Goal: Check status: Check status

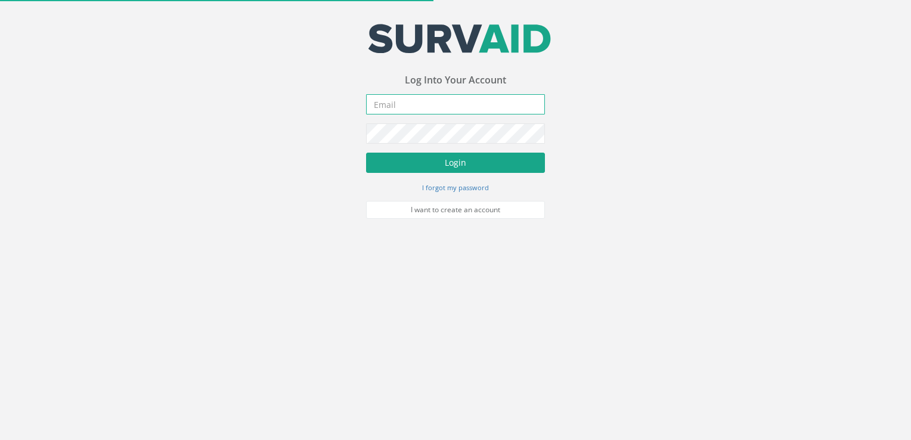
type input "[PERSON_NAME][EMAIL_ADDRESS][DOMAIN_NAME]"
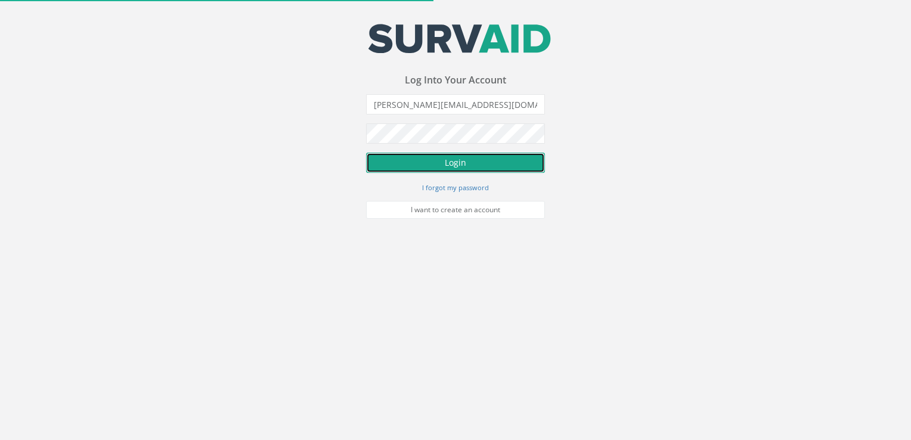
click at [381, 160] on button "Login" at bounding box center [455, 163] width 179 height 20
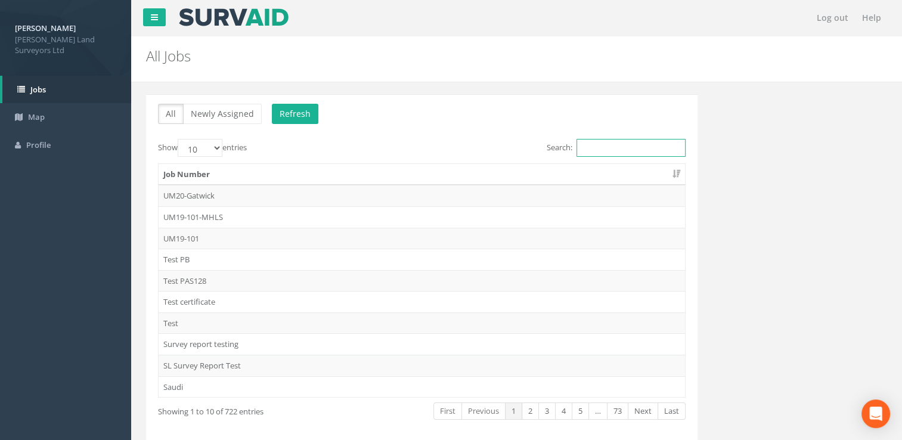
click at [597, 152] on input "Search:" at bounding box center [630, 148] width 109 height 18
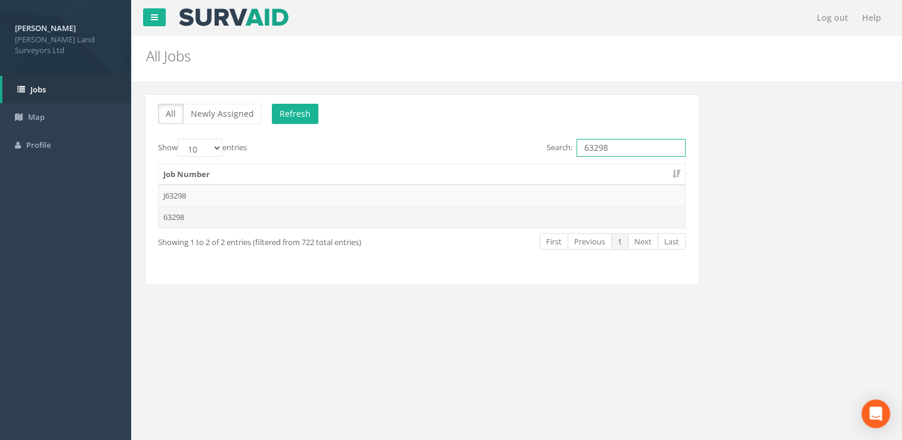
type input "63298"
click at [234, 219] on td "63298" at bounding box center [422, 216] width 526 height 21
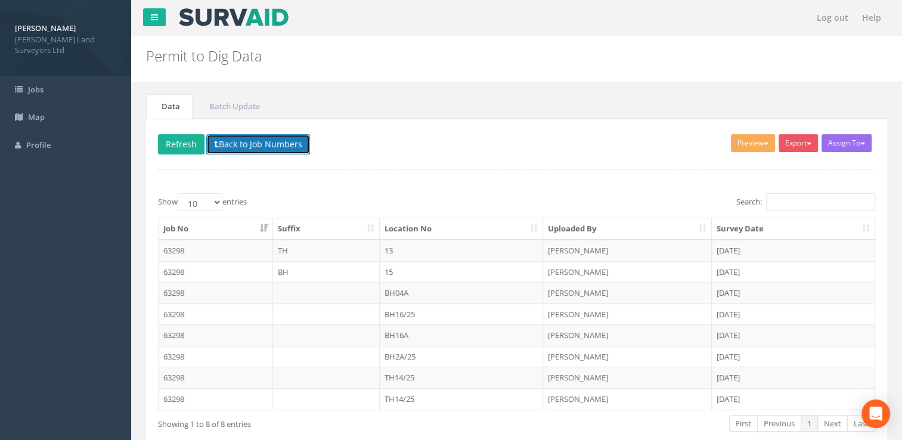
click at [241, 139] on button "Back to Job Numbers" at bounding box center [258, 144] width 104 height 20
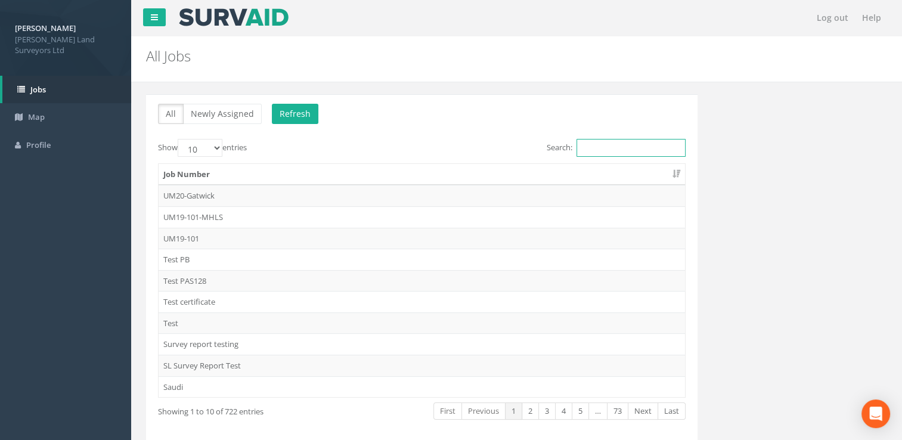
click at [616, 150] on input "Search:" at bounding box center [630, 148] width 109 height 18
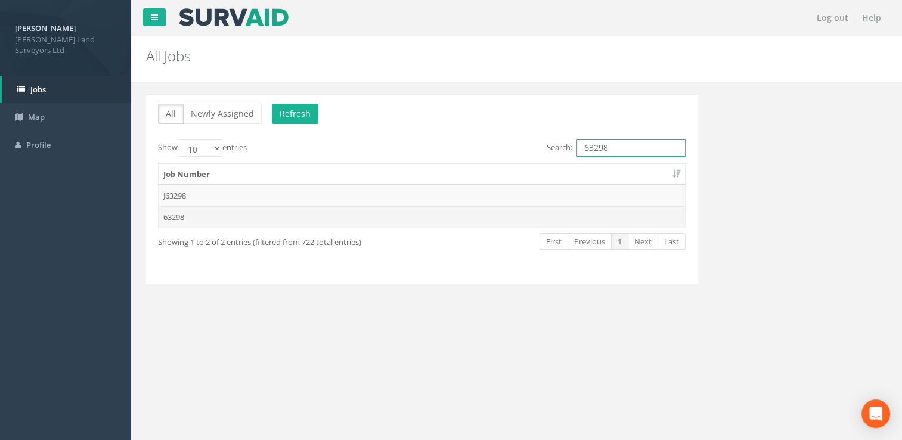
type input "63298"
click at [205, 219] on td "63298" at bounding box center [422, 216] width 526 height 21
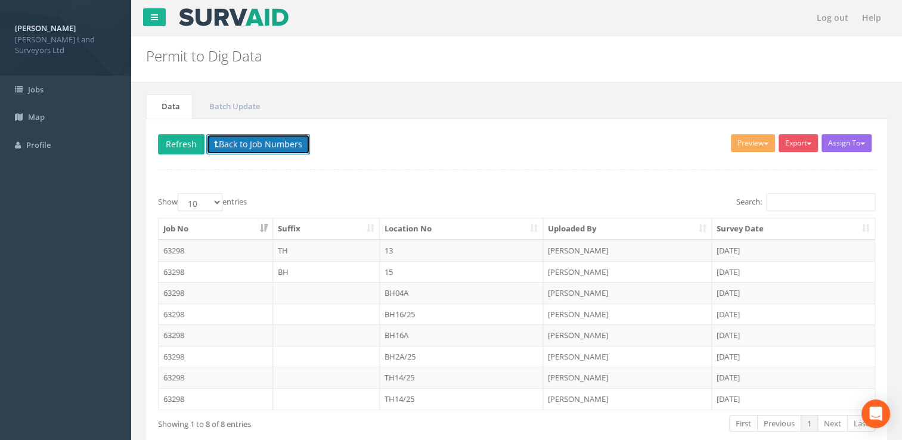
click at [222, 142] on button "Back to Job Numbers" at bounding box center [258, 144] width 104 height 20
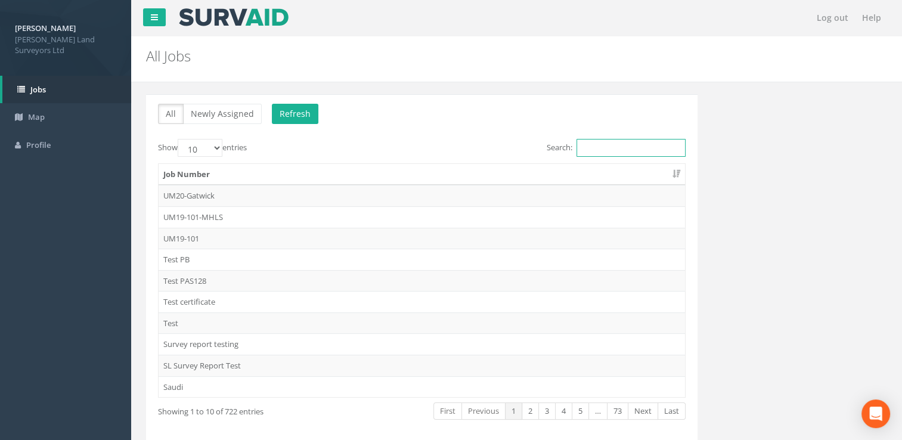
click at [620, 150] on input "Search:" at bounding box center [630, 148] width 109 height 18
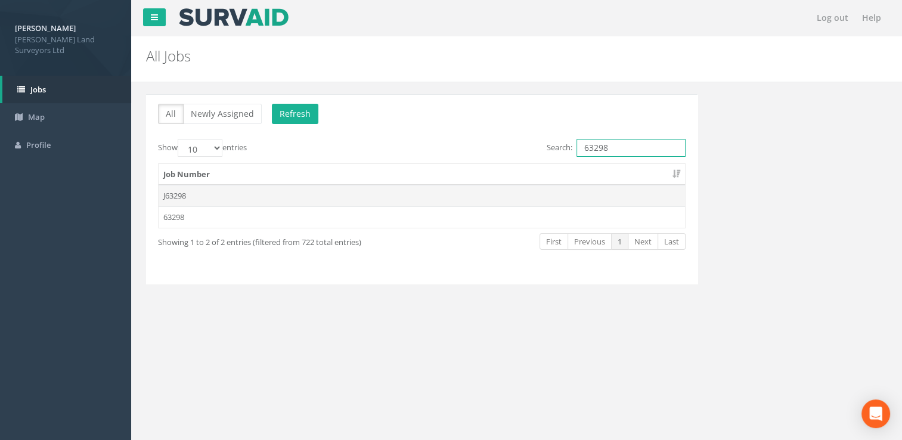
type input "63298"
click at [511, 198] on td "J63298" at bounding box center [422, 195] width 526 height 21
